Goal: Task Accomplishment & Management: Manage account settings

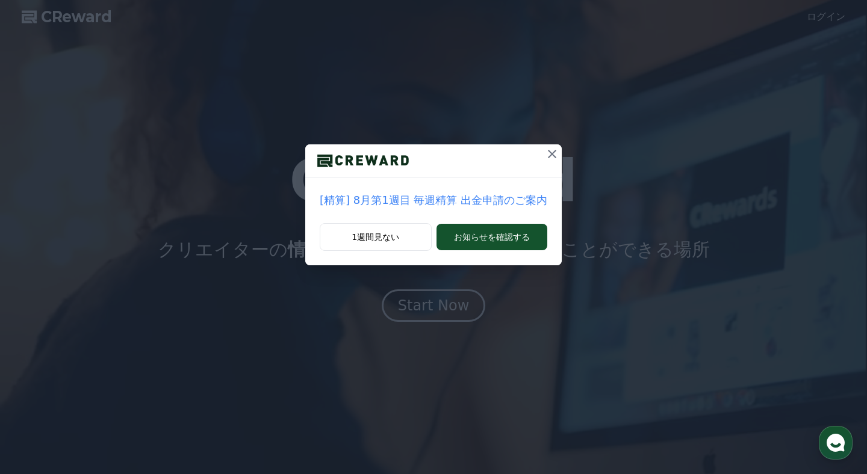
click at [546, 156] on icon at bounding box center [552, 154] width 14 height 14
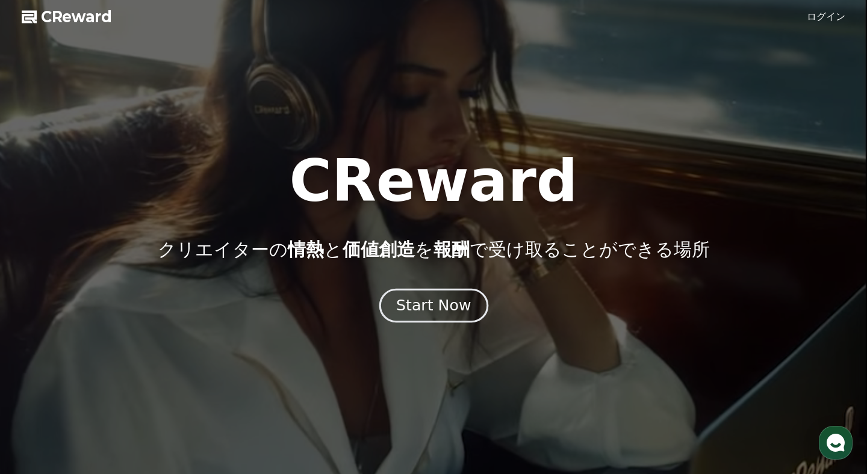
click at [447, 304] on div "Start Now" at bounding box center [433, 305] width 75 height 20
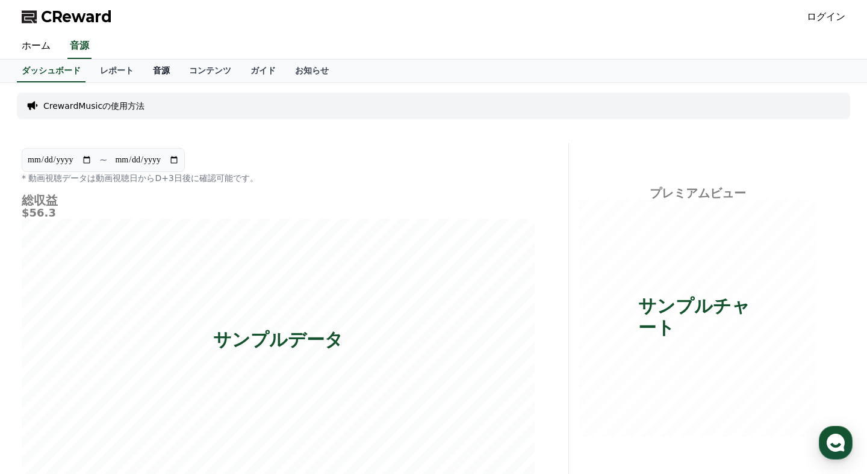
click at [158, 72] on link "音源" at bounding box center [161, 71] width 36 height 23
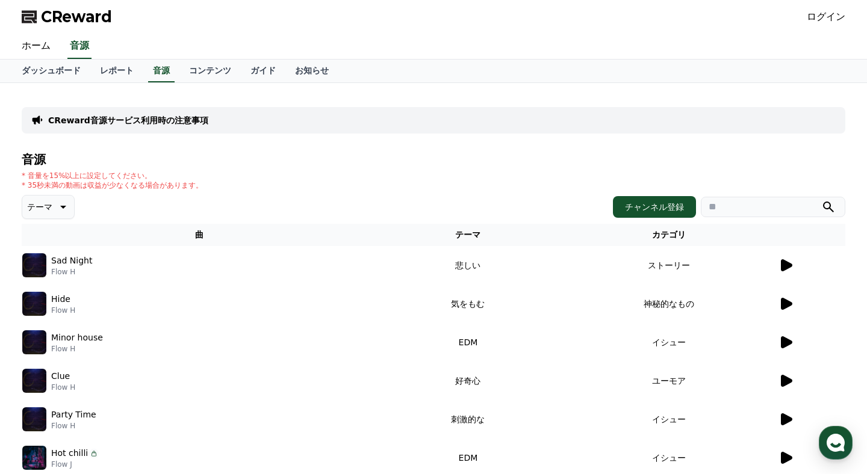
click at [36, 267] on img at bounding box center [34, 265] width 24 height 24
click at [779, 266] on icon at bounding box center [785, 265] width 14 height 14
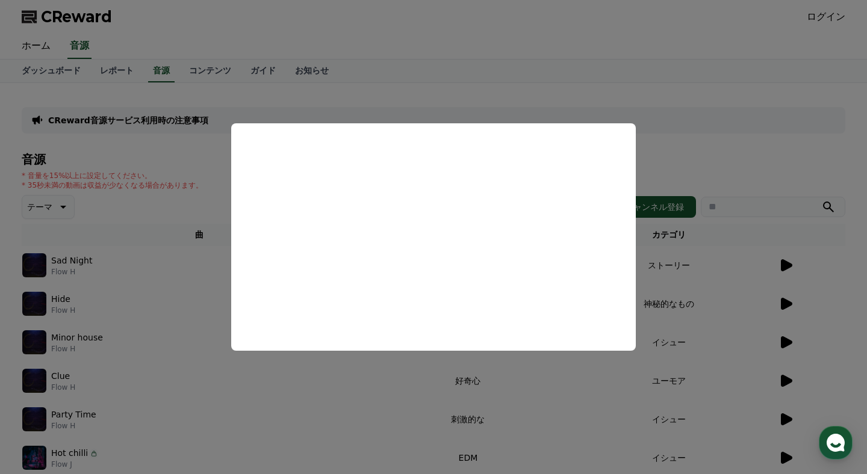
click at [678, 157] on button "close modal" at bounding box center [433, 237] width 867 height 474
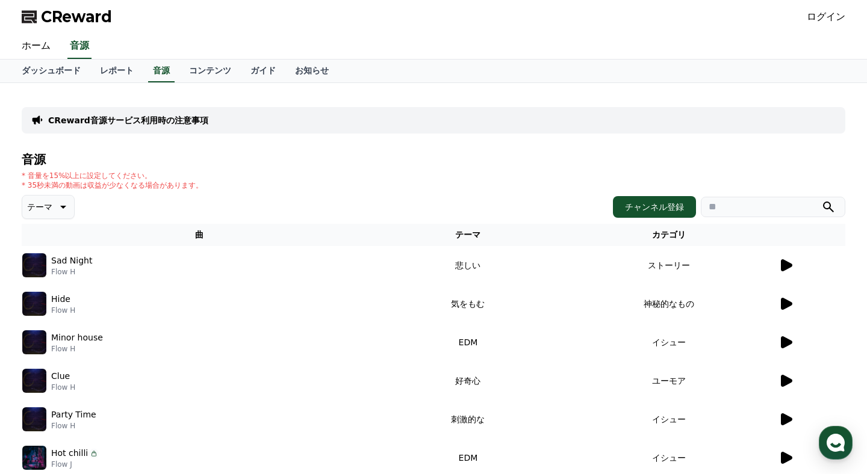
click at [657, 161] on h4 "音源" at bounding box center [433, 159] width 823 height 13
click at [49, 72] on link "ダッシュボード" at bounding box center [51, 71] width 78 height 23
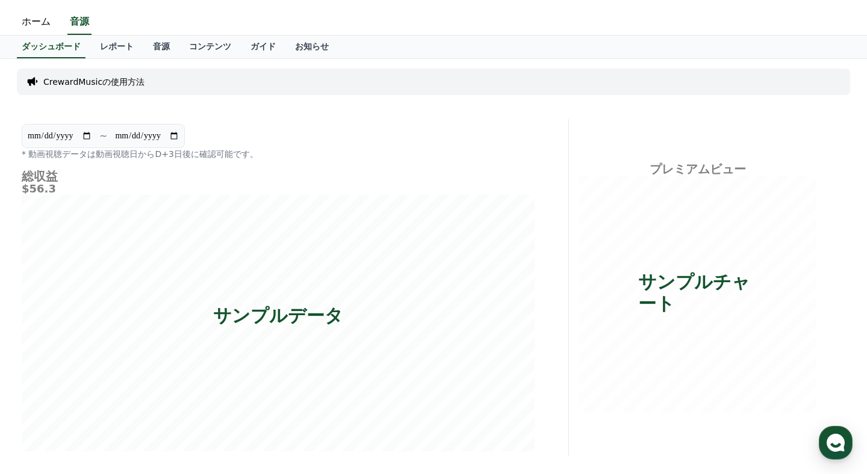
scroll to position [25, 0]
click at [112, 77] on p "CrewardMusicの使用方法" at bounding box center [93, 81] width 101 height 12
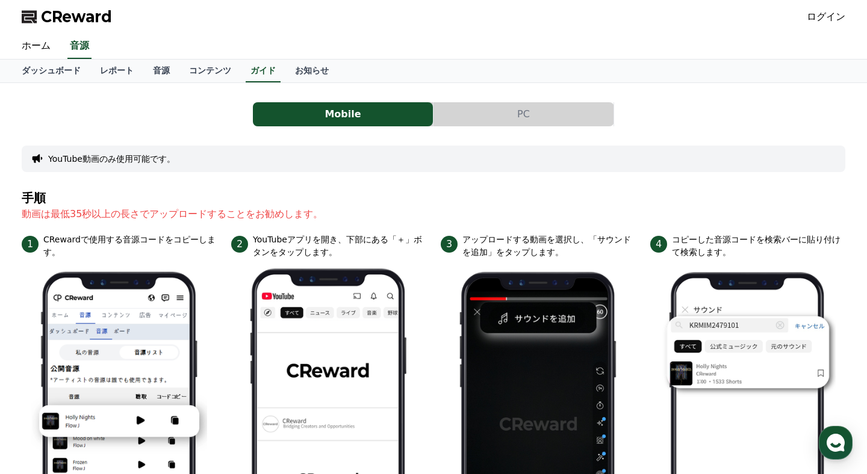
click at [565, 110] on button "PC" at bounding box center [523, 114] width 180 height 24
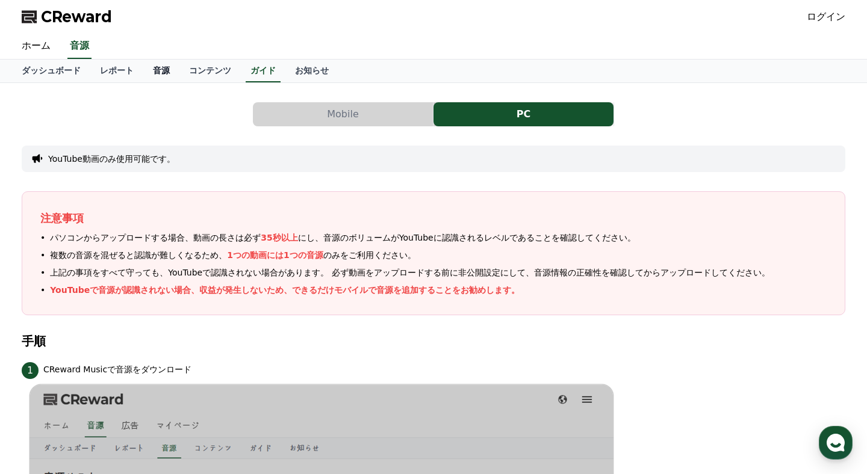
click at [164, 71] on link "音源" at bounding box center [161, 71] width 36 height 23
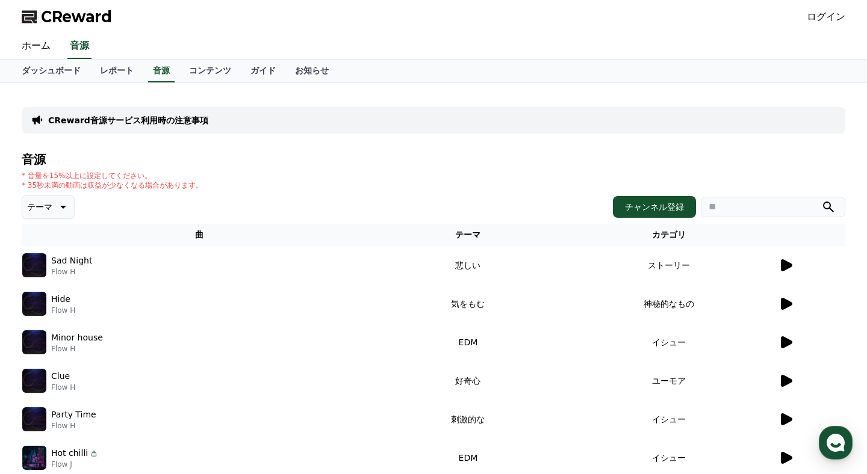
click at [719, 206] on input "search" at bounding box center [772, 207] width 144 height 20
click at [821, 200] on button "submit" at bounding box center [828, 207] width 14 height 14
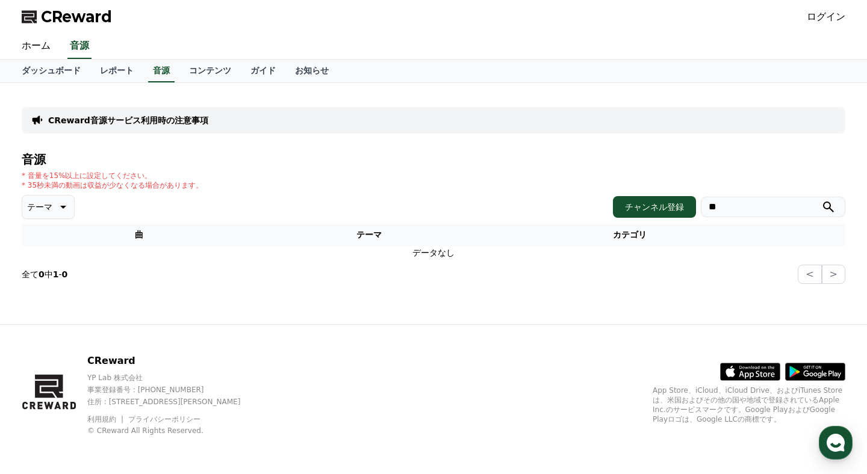
type input "*"
click at [459, 149] on div "CReward音源サービス利用時の注意事項 音源 * 音量を15%以上に設定してください。 * 35秒未満の動画は収益が少なくなる場合があります。 テーマ チ…" at bounding box center [433, 188] width 823 height 191
click at [51, 203] on p "テーマ" at bounding box center [39, 207] width 25 height 17
click at [39, 264] on button "空想" at bounding box center [36, 263] width 26 height 26
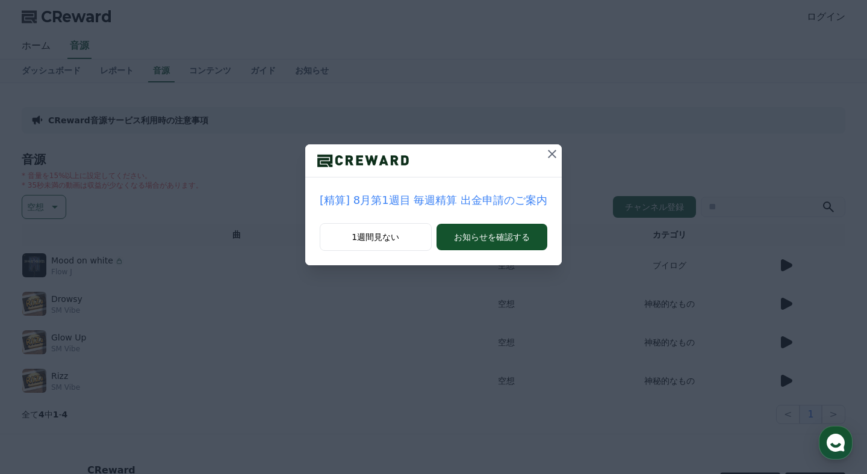
click at [550, 151] on icon at bounding box center [552, 154] width 14 height 14
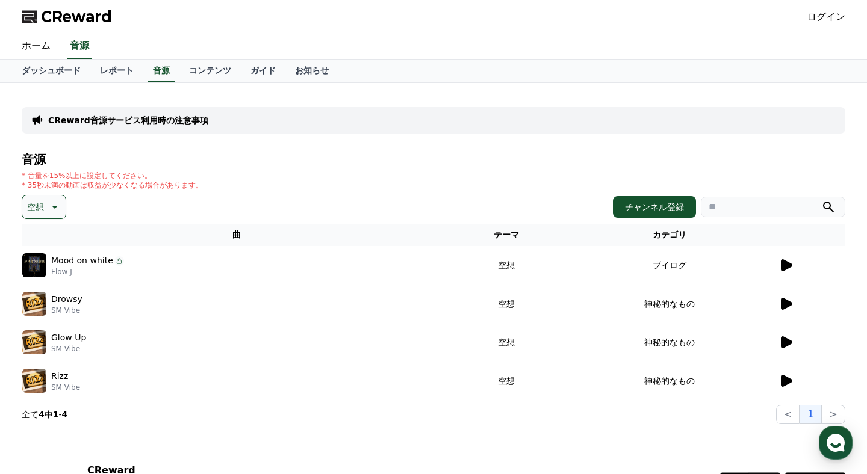
click at [33, 267] on img at bounding box center [34, 265] width 24 height 24
click at [782, 269] on icon at bounding box center [786, 265] width 11 height 12
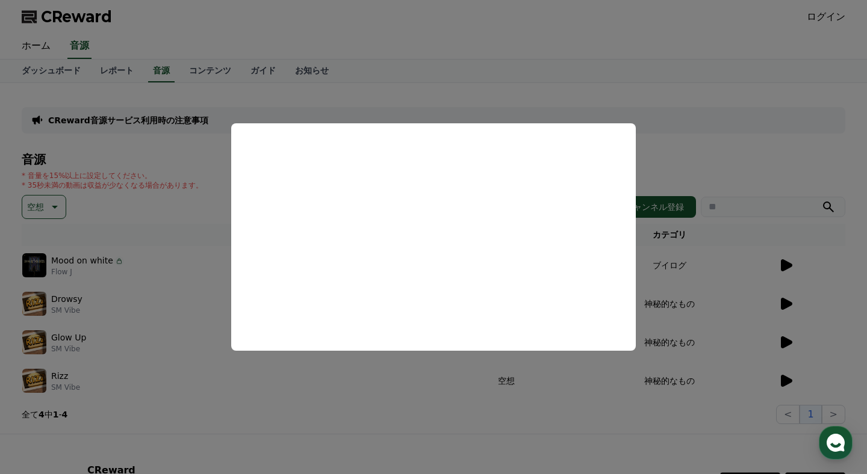
click at [702, 143] on button "close modal" at bounding box center [433, 237] width 867 height 474
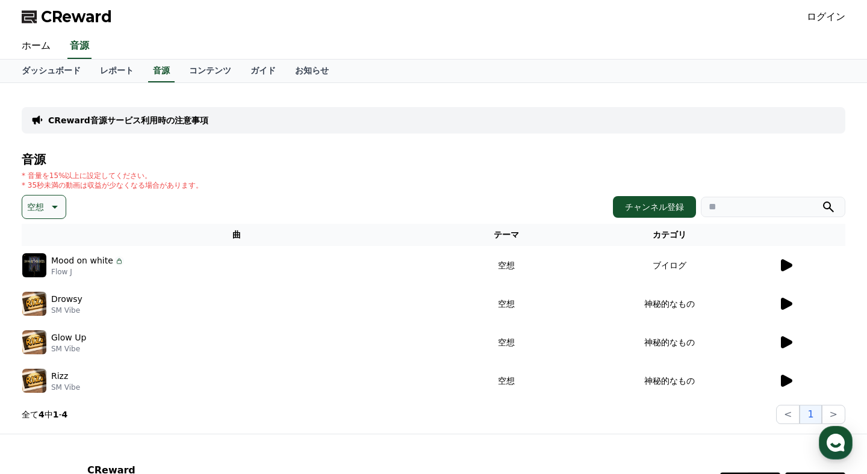
click at [789, 303] on icon at bounding box center [786, 304] width 11 height 12
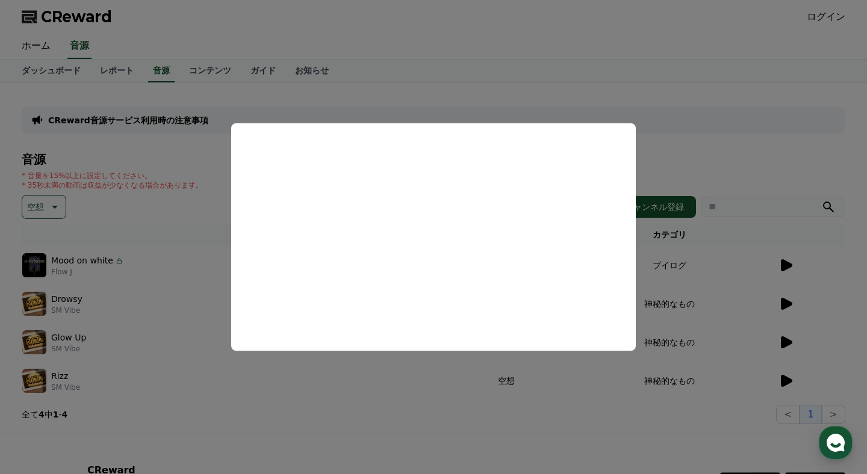
click at [191, 217] on button "close modal" at bounding box center [433, 237] width 867 height 474
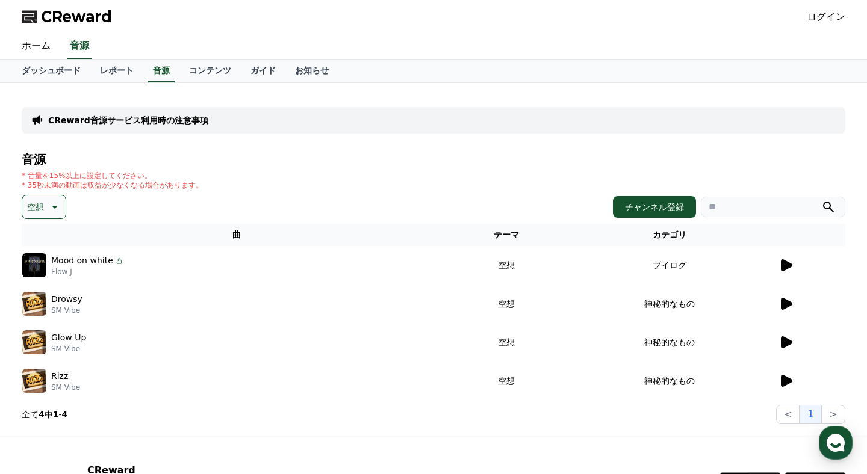
click at [48, 206] on icon at bounding box center [53, 207] width 14 height 14
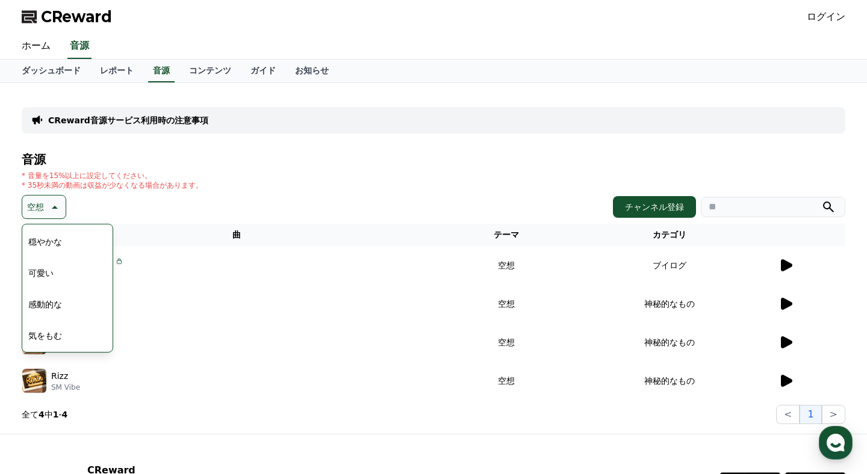
scroll to position [472, 0]
click at [43, 268] on button "可愛い" at bounding box center [40, 268] width 35 height 26
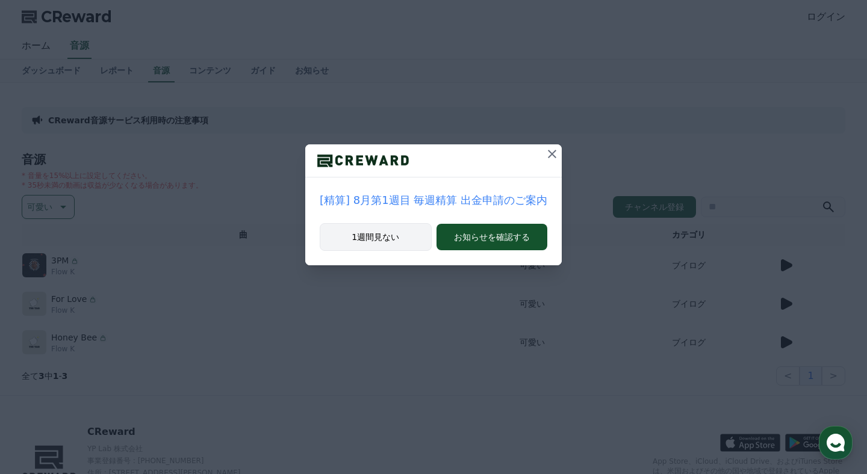
click at [394, 240] on button "1週間見ない" at bounding box center [376, 237] width 112 height 28
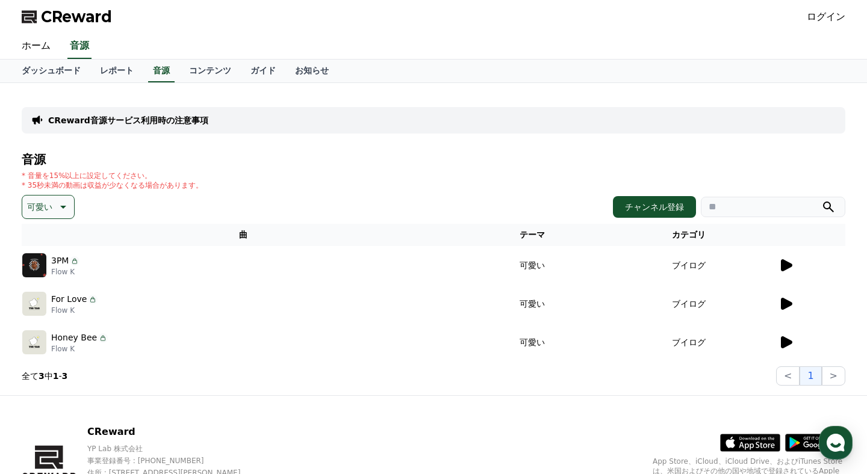
click at [788, 268] on icon at bounding box center [786, 265] width 11 height 12
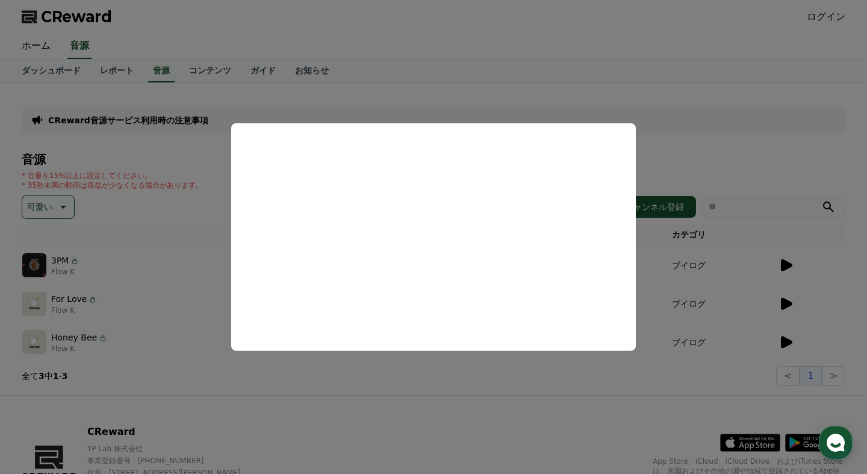
click at [590, 109] on button "close modal" at bounding box center [433, 237] width 867 height 474
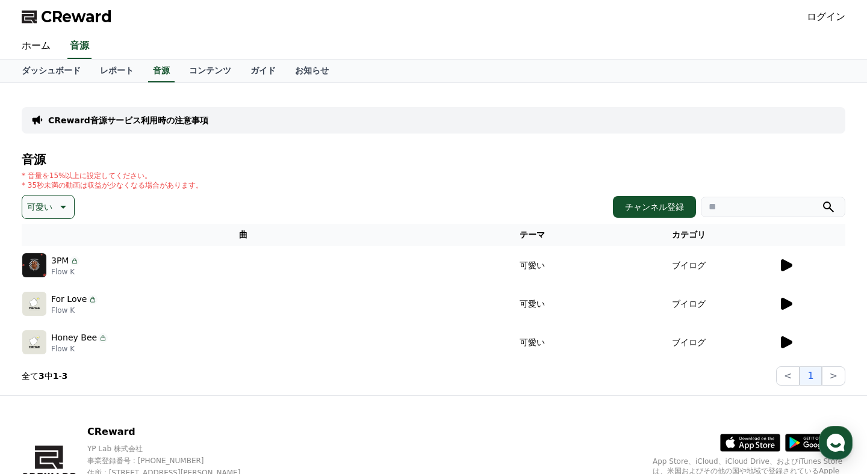
click at [782, 301] on icon at bounding box center [786, 304] width 11 height 12
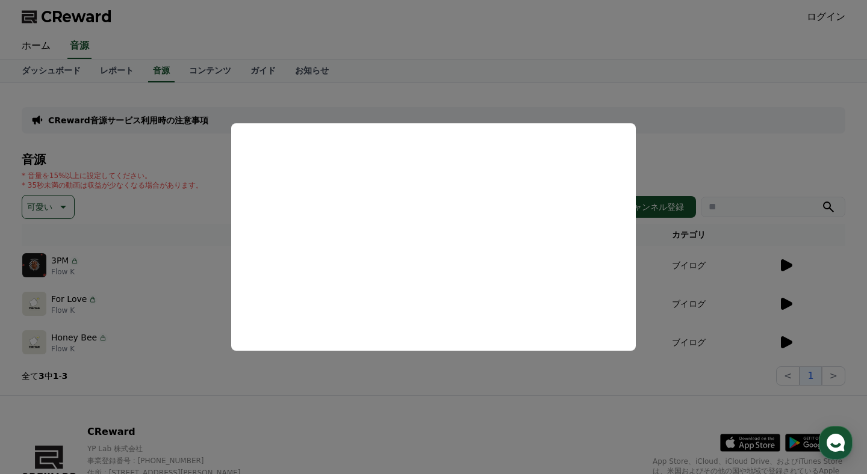
click at [646, 288] on button "close modal" at bounding box center [433, 237] width 867 height 474
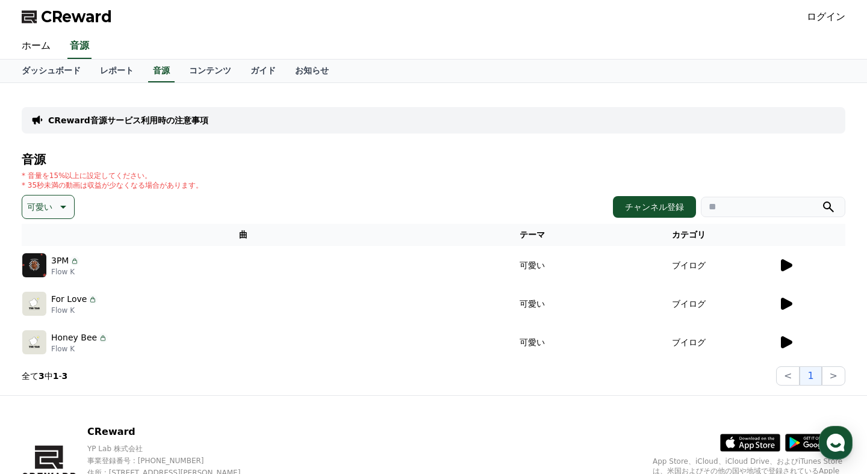
click at [782, 347] on icon at bounding box center [786, 342] width 11 height 12
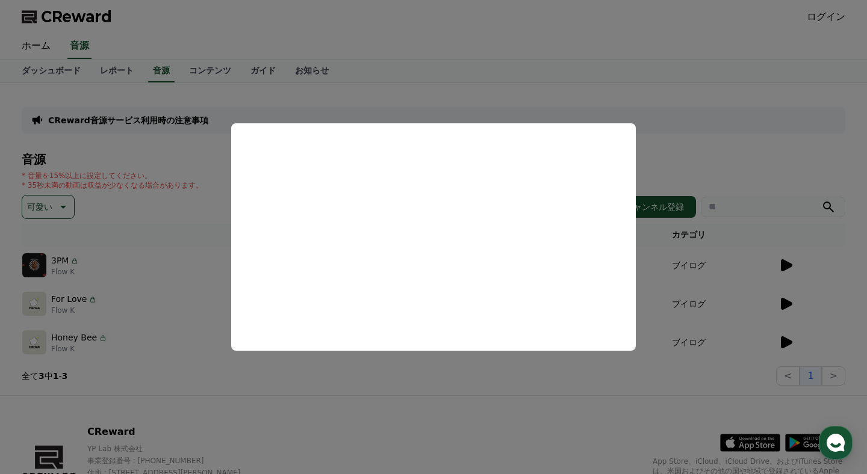
click at [395, 85] on button "close modal" at bounding box center [433, 237] width 867 height 474
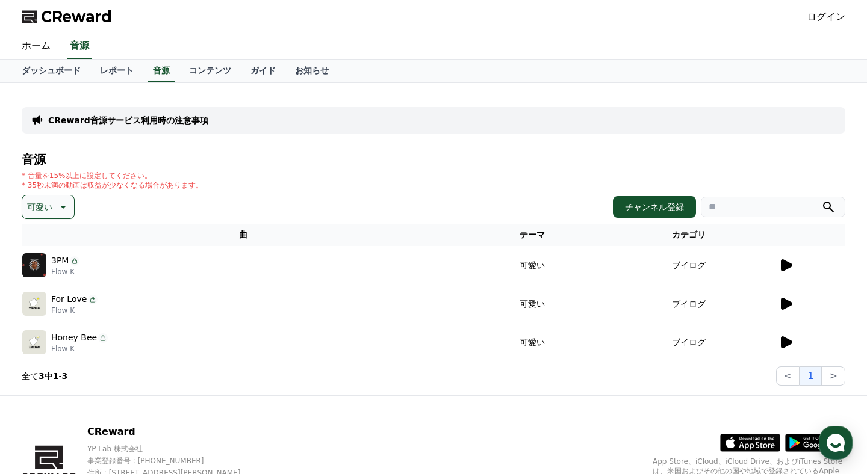
click at [66, 205] on icon at bounding box center [62, 207] width 14 height 14
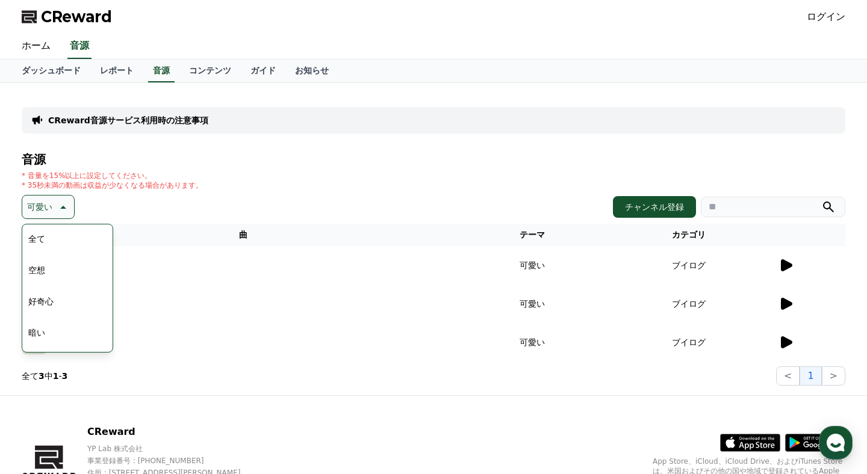
scroll to position [496, 0]
click at [57, 336] on button "喜劇的な" at bounding box center [44, 337] width 43 height 26
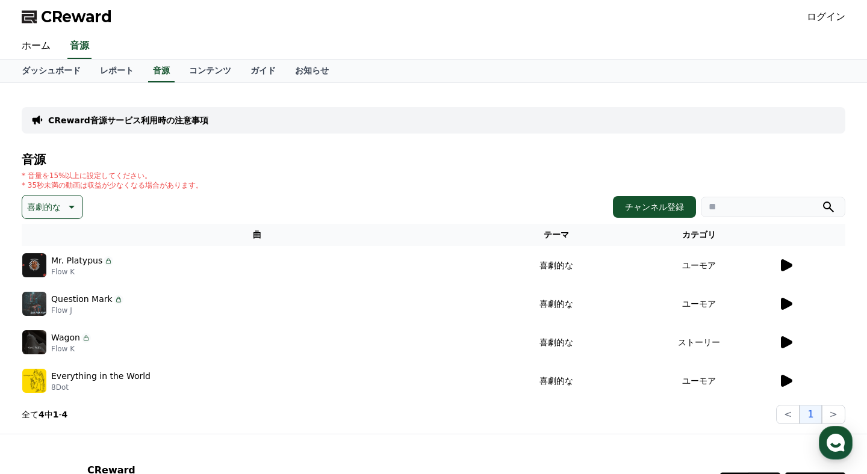
click at [786, 265] on icon at bounding box center [786, 265] width 11 height 12
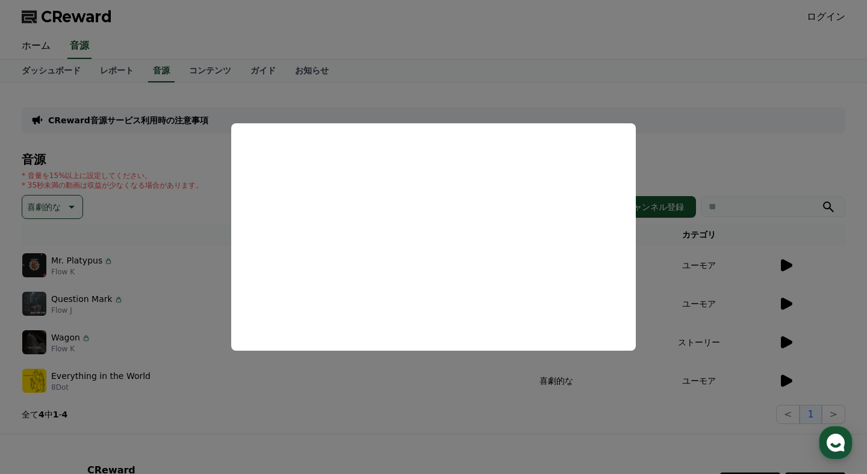
click at [652, 164] on button "close modal" at bounding box center [433, 237] width 867 height 474
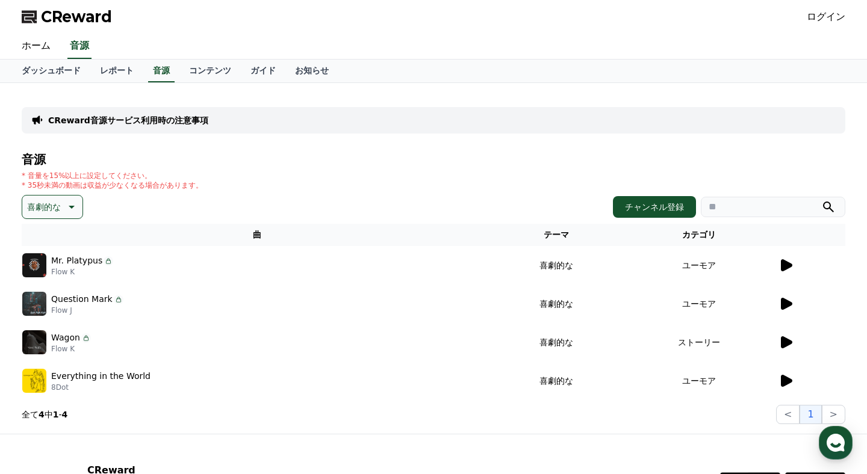
click at [783, 308] on icon at bounding box center [786, 304] width 11 height 12
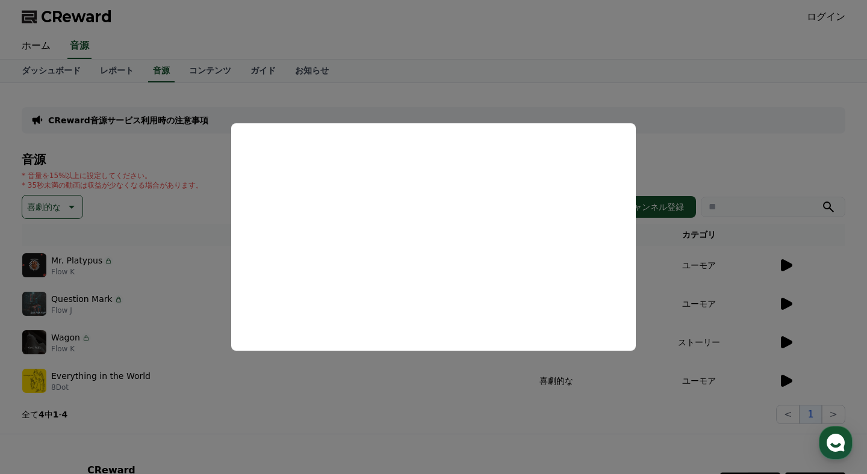
click at [675, 159] on button "close modal" at bounding box center [433, 237] width 867 height 474
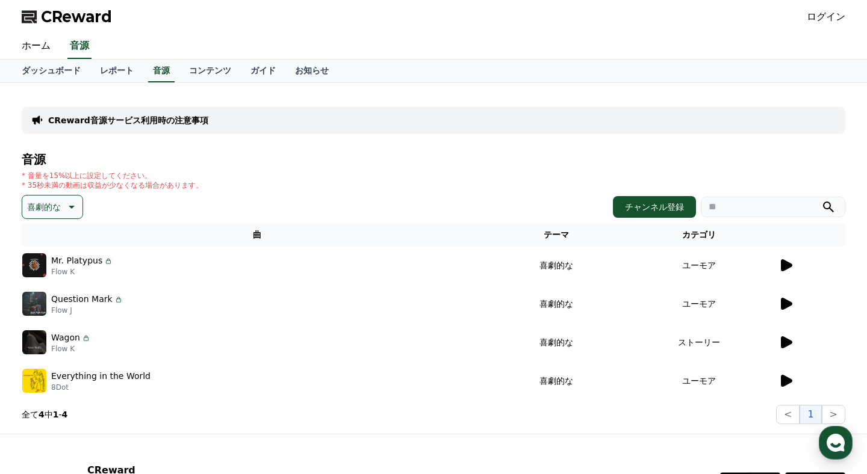
click at [651, 141] on div "CReward音源サービス利用時の注意事項 音源 * 音量を15%以上に設定してください。 * 35秒未満の動画は収益が少なくなる場合があります。 喜劇的な …" at bounding box center [433, 259] width 823 height 332
click at [830, 20] on link "ログイン" at bounding box center [825, 17] width 39 height 14
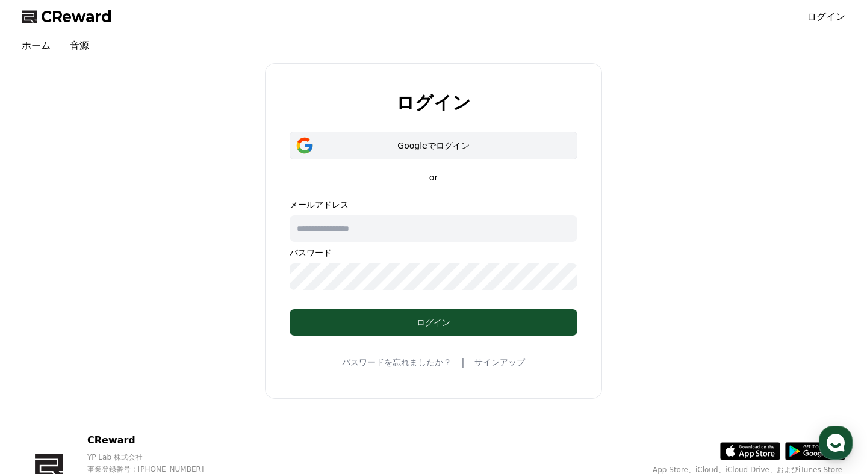
click at [531, 144] on div "Googleでログイン" at bounding box center [433, 146] width 253 height 12
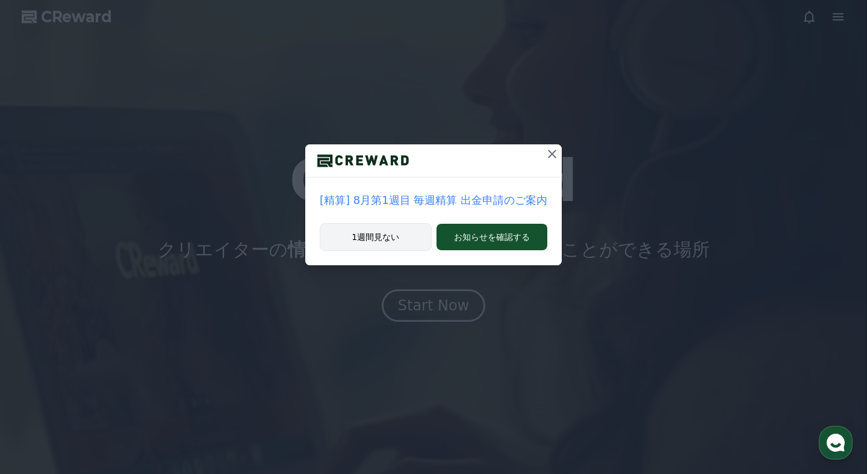
click at [376, 237] on button "1週間見ない" at bounding box center [376, 237] width 112 height 28
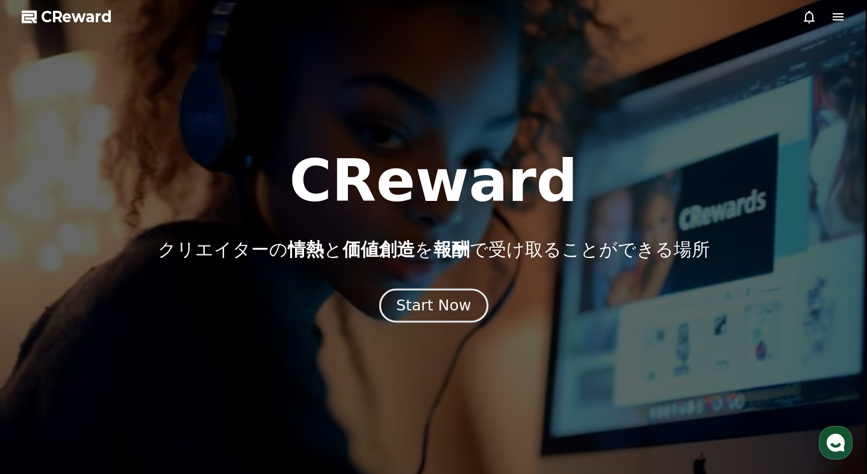
click at [454, 302] on div "Start Now" at bounding box center [433, 305] width 75 height 20
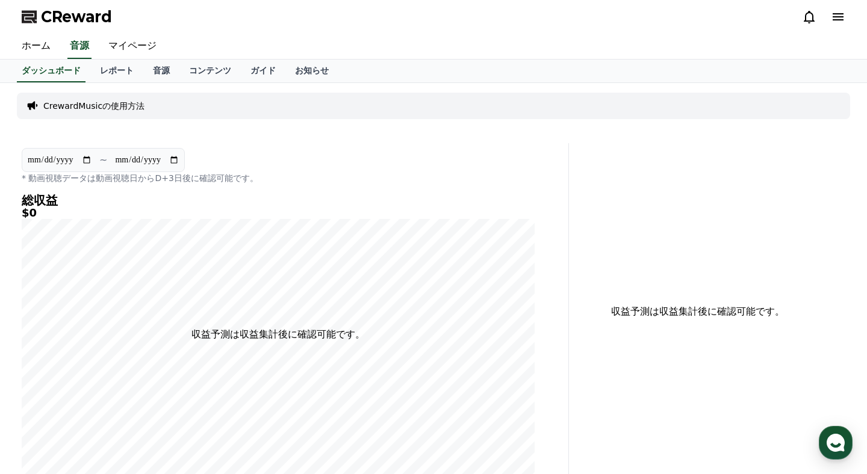
click at [495, 60] on div "ダッシュボード レポート 音源 コンテンツ ガイド お知らせ" at bounding box center [433, 71] width 843 height 23
click at [486, 58] on div "ホーム 音源 マイページ" at bounding box center [433, 46] width 843 height 25
click at [134, 49] on link "マイページ" at bounding box center [132, 46] width 67 height 25
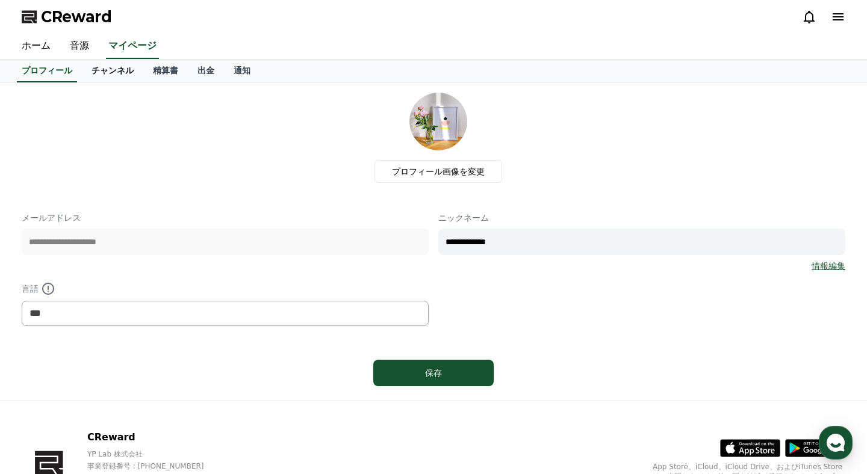
click at [107, 72] on link "チャンネル" at bounding box center [112, 71] width 61 height 23
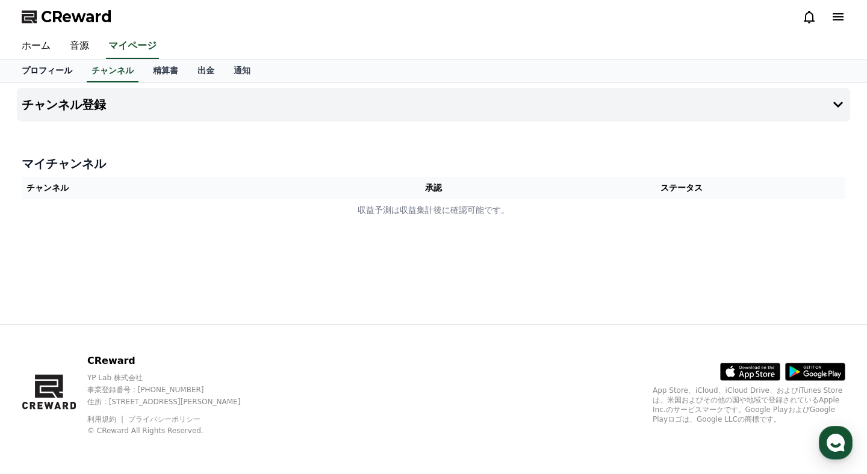
click at [57, 71] on link "プロフィール" at bounding box center [47, 71] width 70 height 23
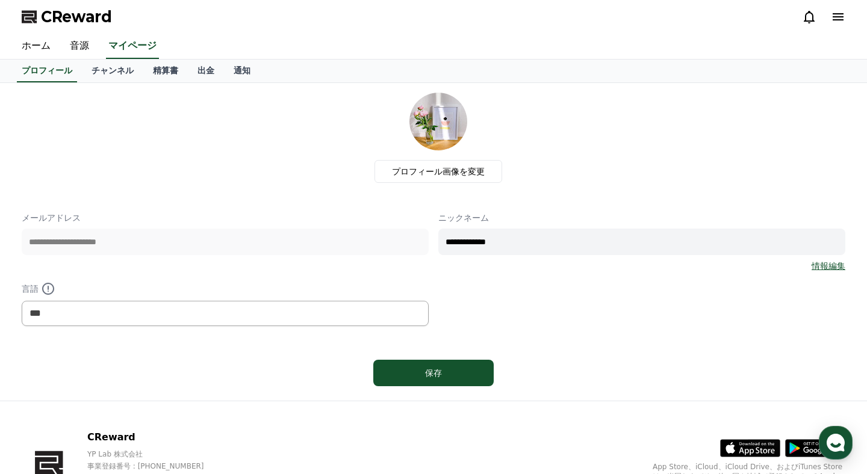
click at [312, 212] on p "メールアドレス" at bounding box center [225, 218] width 407 height 12
click at [112, 72] on link "チャンネル" at bounding box center [112, 71] width 61 height 23
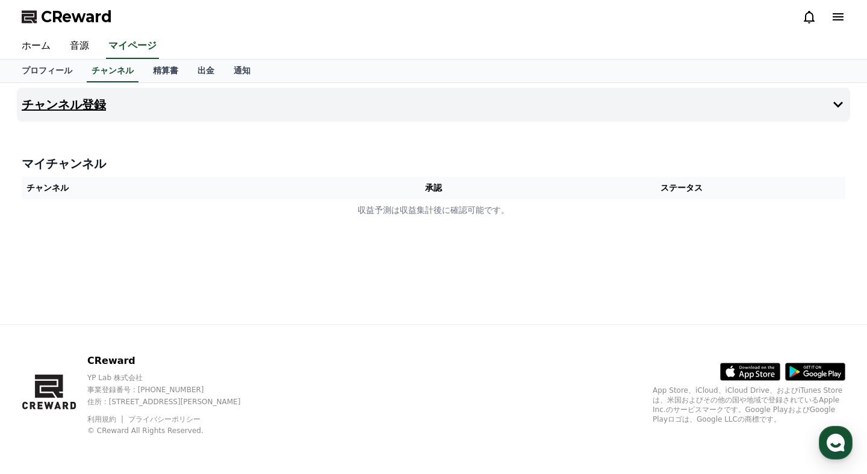
click at [308, 105] on button "チャンネル登録" at bounding box center [433, 105] width 833 height 34
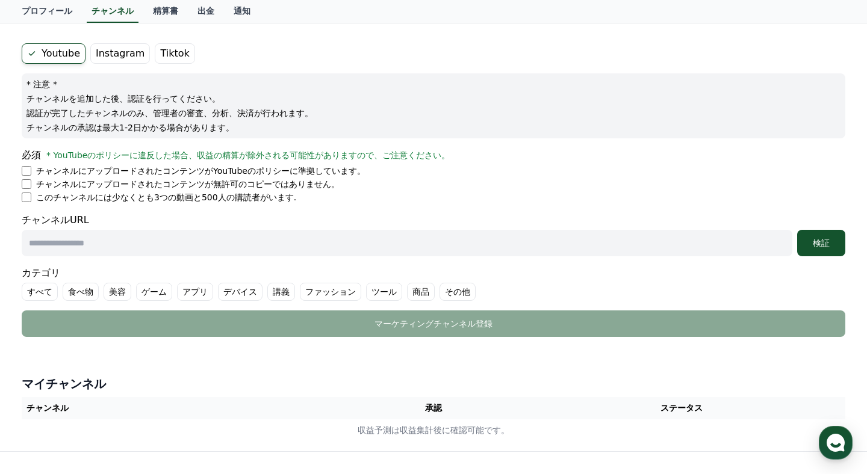
scroll to position [93, 0]
click at [26, 188] on li "チャンネルにアップロードされたコンテンツが無許可のコピーではありません。" at bounding box center [433, 184] width 823 height 12
click at [134, 214] on div "チャンネルURL 検証" at bounding box center [433, 233] width 823 height 43
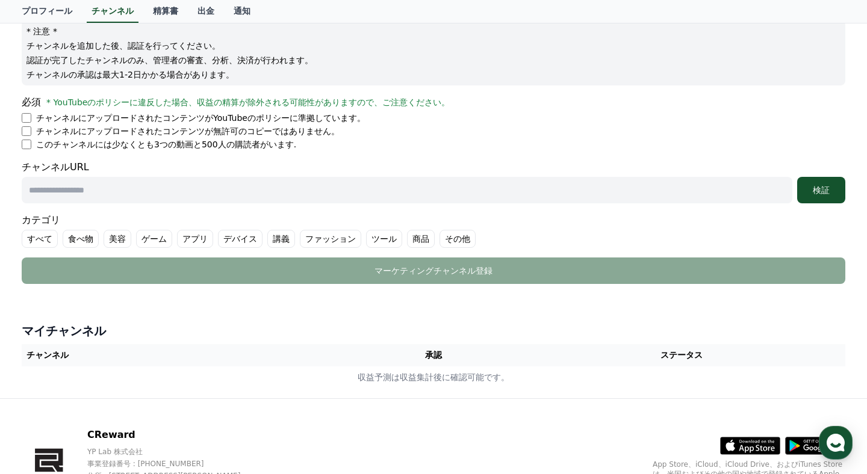
scroll to position [150, 0]
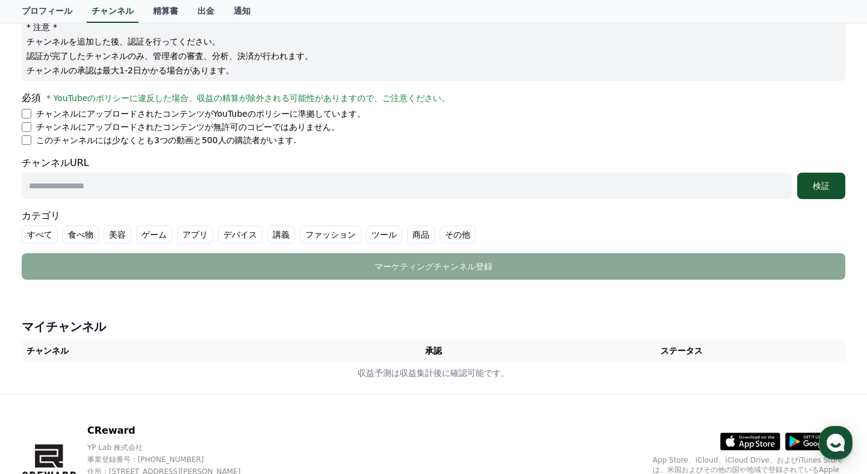
click at [558, 113] on li "チャンネルにアップロードされたコンテンツがYouTubeのポリシーに準拠しています。" at bounding box center [433, 114] width 823 height 12
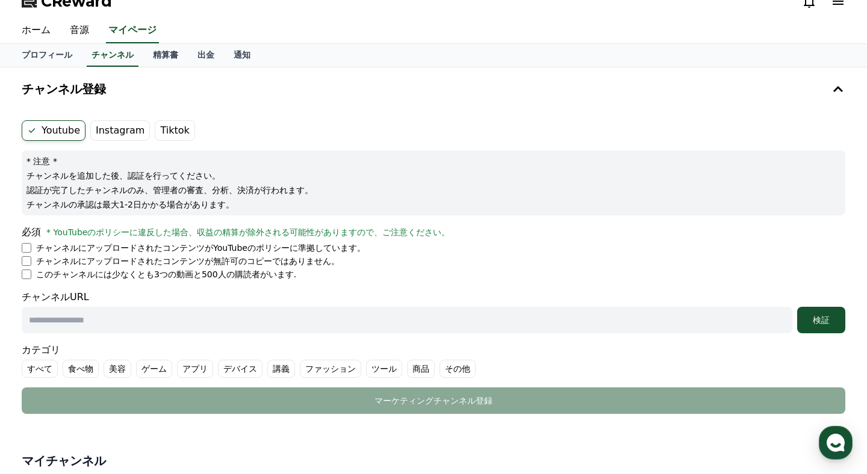
scroll to position [0, 0]
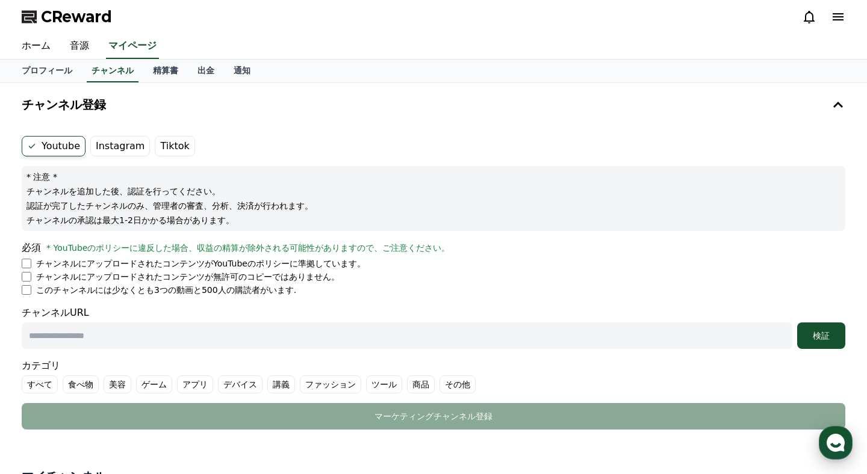
click at [838, 443] on use "button" at bounding box center [835, 443] width 18 height 18
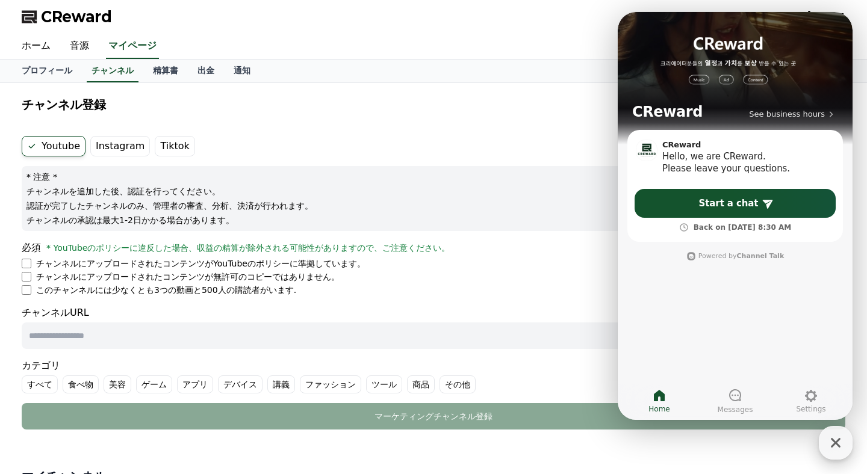
click at [831, 444] on icon "button" at bounding box center [835, 443] width 22 height 22
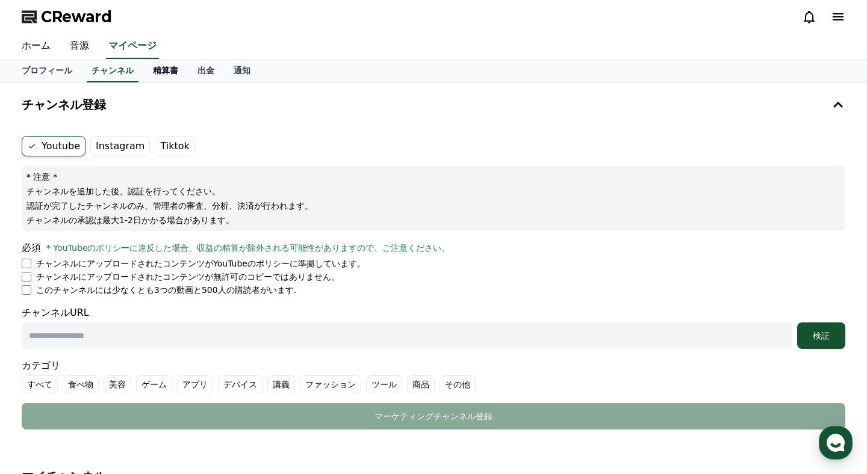
click at [158, 75] on link "精算書" at bounding box center [165, 71] width 45 height 23
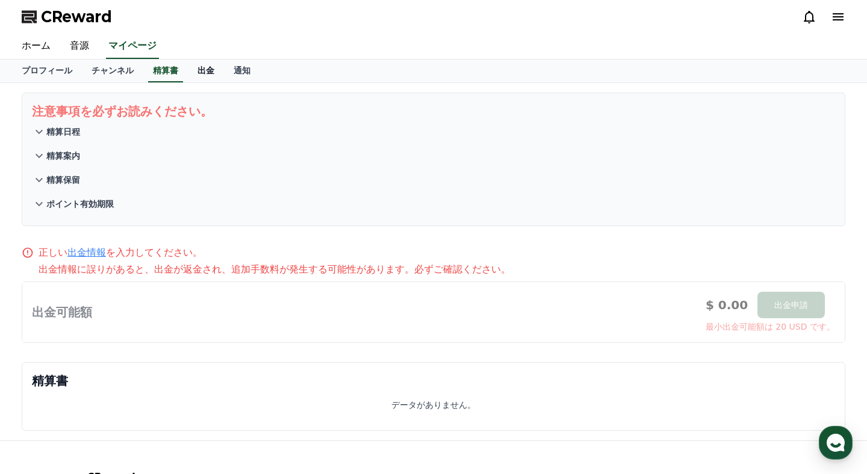
click at [196, 71] on link "出金" at bounding box center [206, 71] width 36 height 23
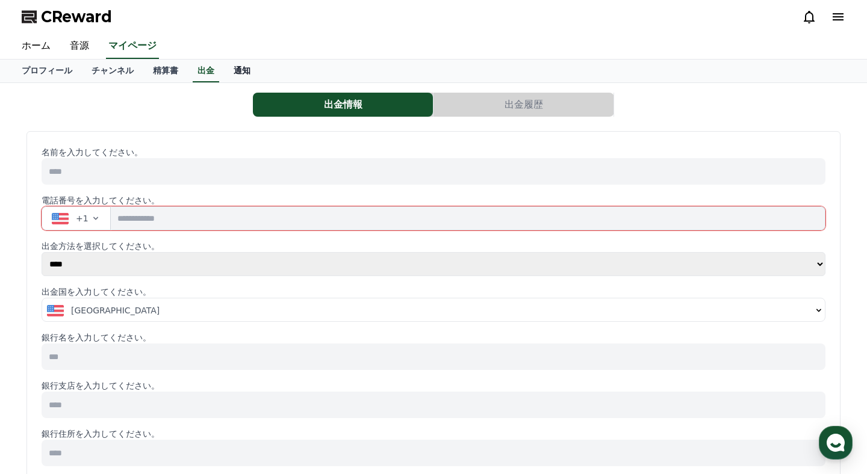
click at [244, 70] on link "通知" at bounding box center [242, 71] width 36 height 23
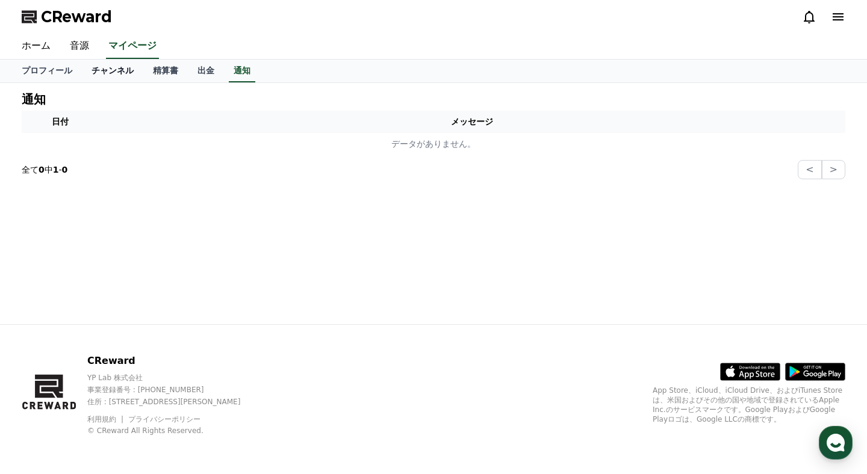
click at [116, 68] on link "チャンネル" at bounding box center [112, 71] width 61 height 23
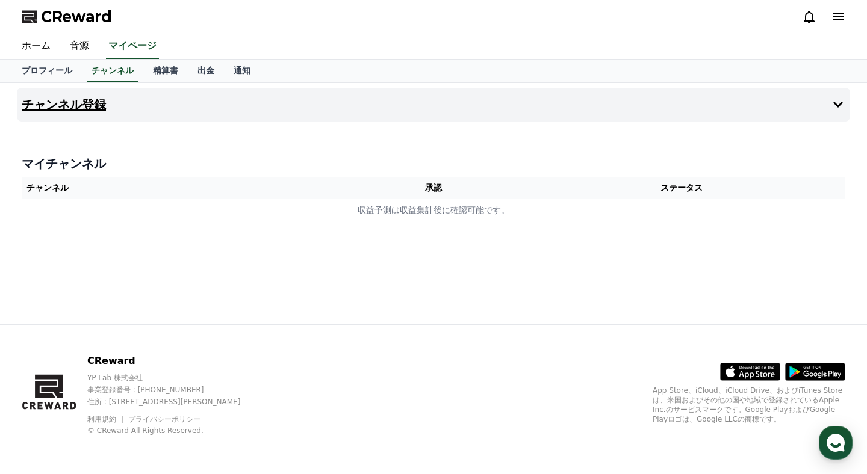
click at [137, 107] on button "チャンネル登録" at bounding box center [433, 105] width 833 height 34
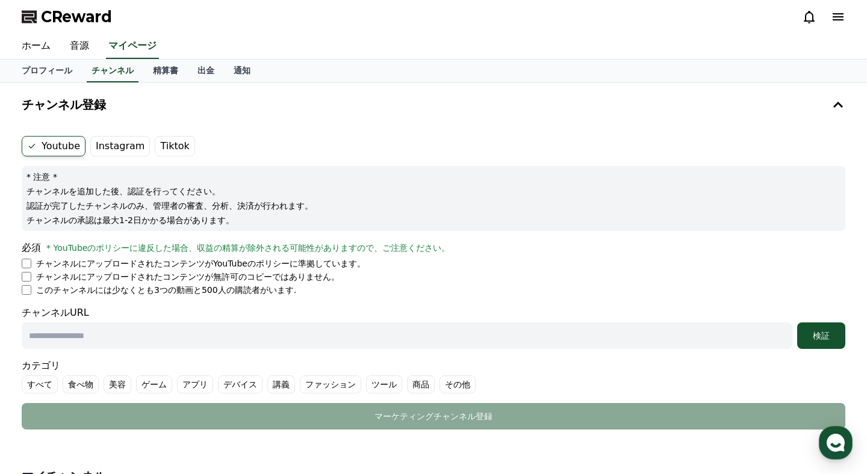
click at [282, 131] on div "Youtube Instagram Tiktok * 注意 * チャンネルを追加した後、認証を行ってください。 認証が完了したチャンネルのみ、管理者の審査、分…" at bounding box center [433, 282] width 833 height 303
click at [128, 149] on label "Instagram" at bounding box center [120, 146] width 60 height 20
click at [117, 148] on label "Instagram" at bounding box center [120, 146] width 60 height 20
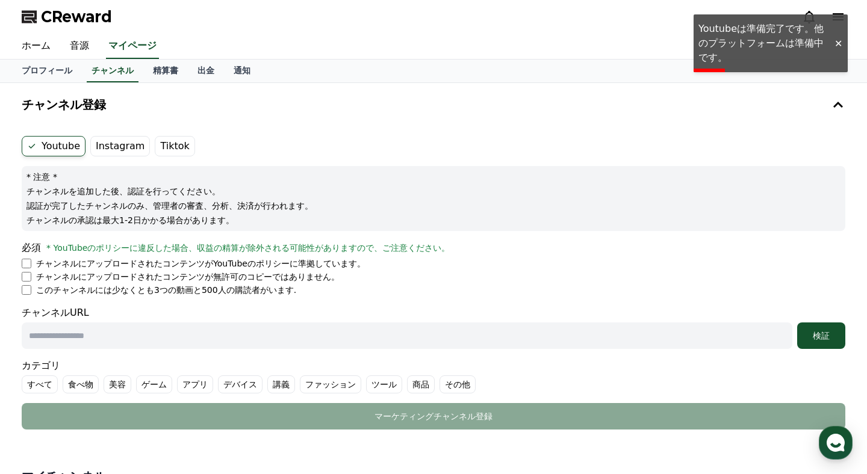
click at [324, 143] on ul "Youtube Instagram Tiktok" at bounding box center [433, 146] width 823 height 20
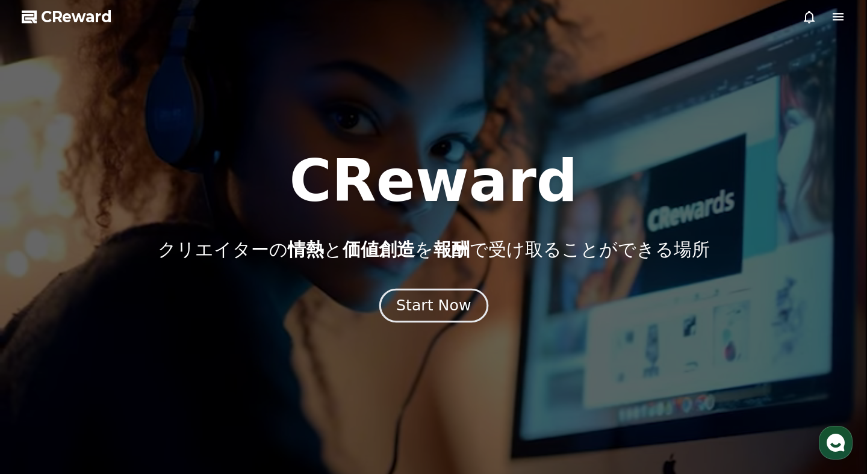
click at [442, 306] on div "Start Now" at bounding box center [433, 305] width 75 height 20
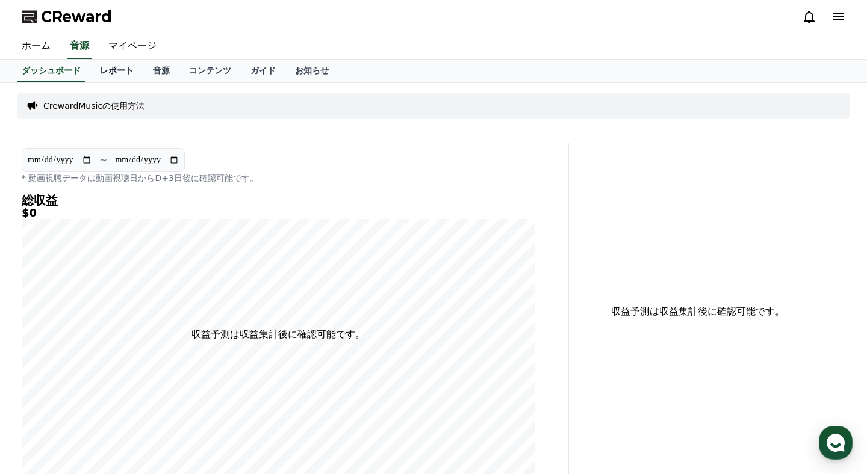
click at [122, 70] on link "レポート" at bounding box center [116, 71] width 53 height 23
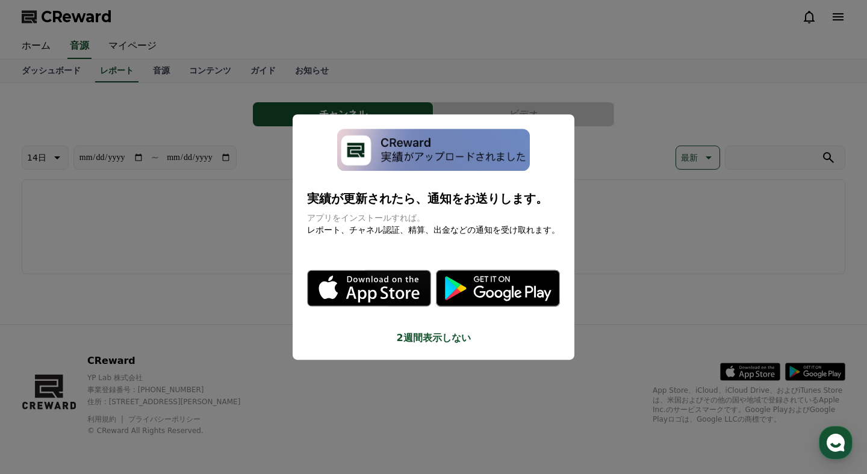
click at [273, 46] on button "close modal" at bounding box center [433, 237] width 867 height 474
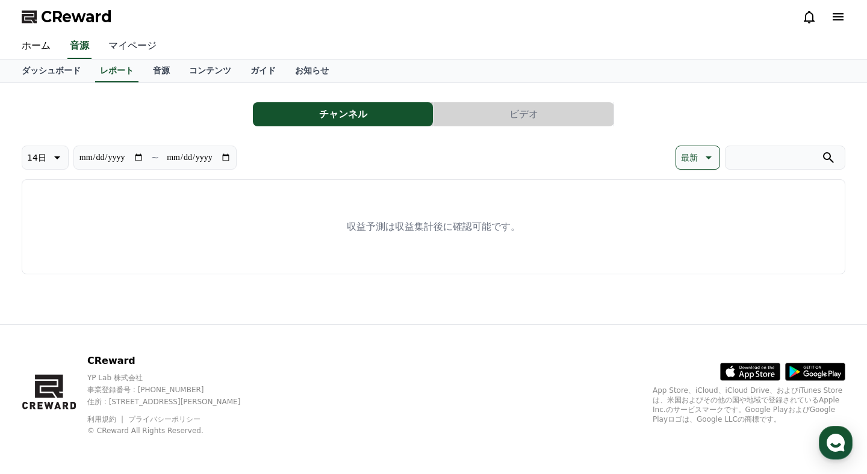
click at [131, 46] on link "マイページ" at bounding box center [132, 46] width 67 height 25
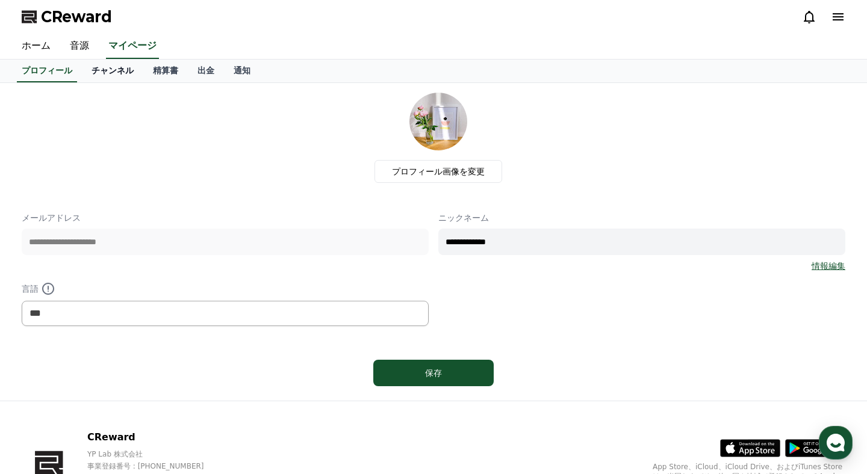
click at [119, 74] on link "チャンネル" at bounding box center [112, 71] width 61 height 23
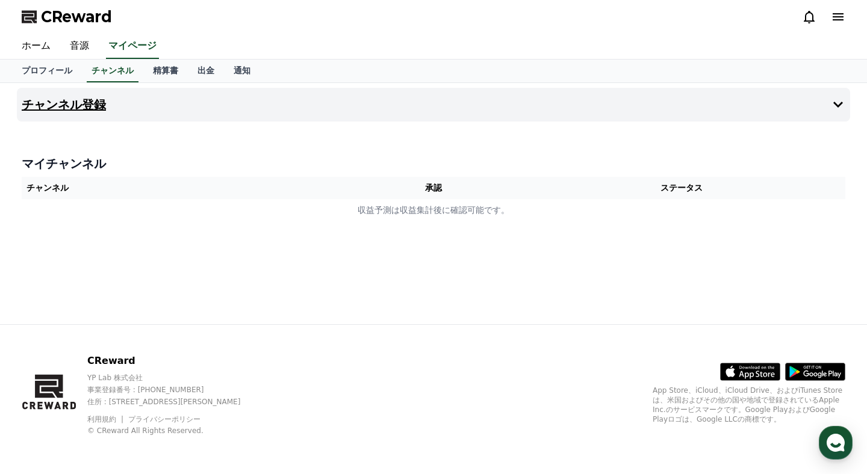
click at [246, 104] on button "チャンネル登録" at bounding box center [433, 105] width 833 height 34
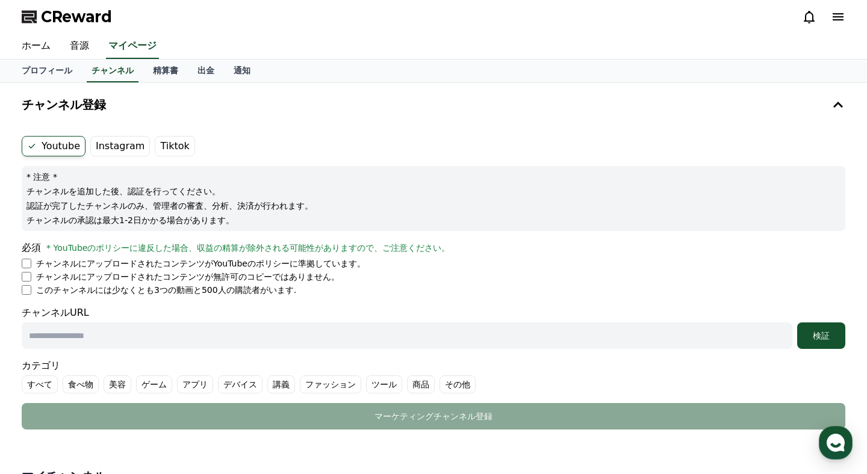
click at [129, 146] on label "Instagram" at bounding box center [120, 146] width 60 height 20
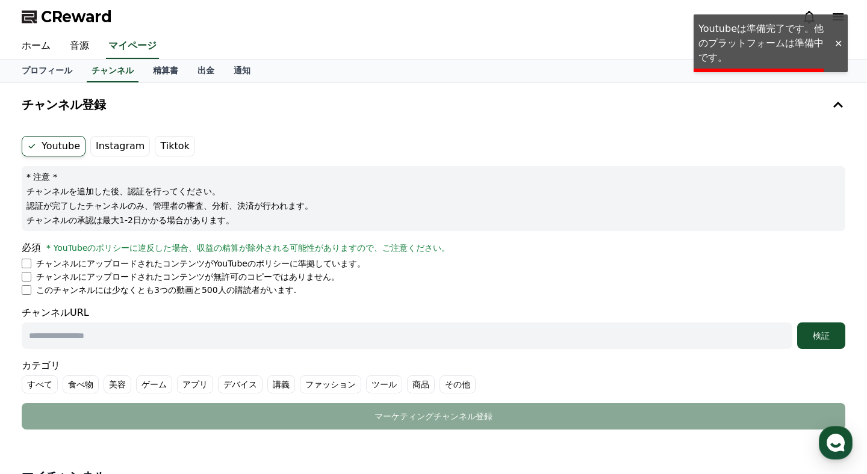
click at [157, 144] on label "Tiktok" at bounding box center [175, 146] width 40 height 20
